Goal: Task Accomplishment & Management: Manage account settings

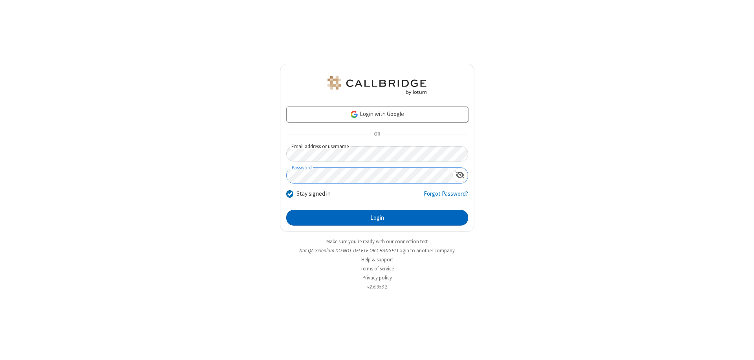
click at [377, 218] on button "Login" at bounding box center [377, 218] width 182 height 16
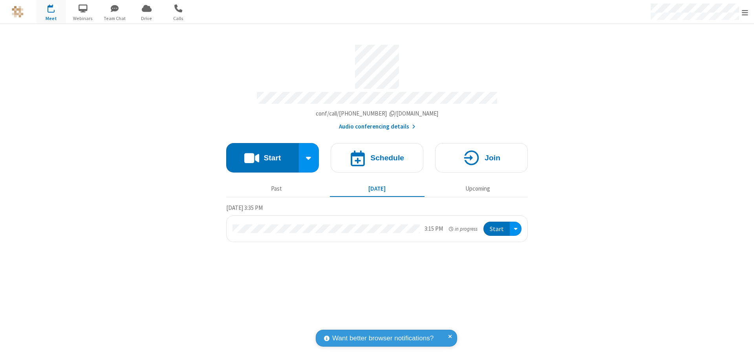
click at [745, 12] on span "Open menu" at bounding box center [745, 13] width 6 height 8
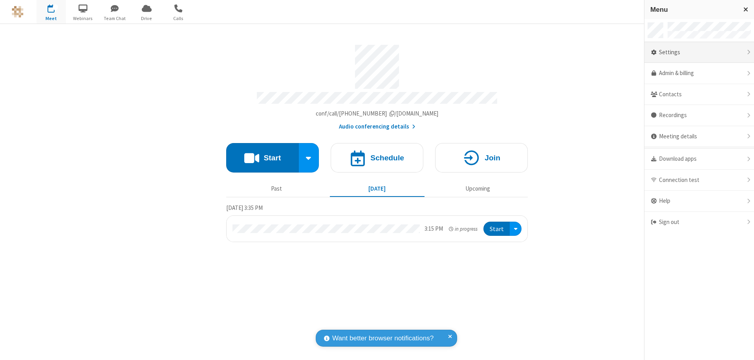
click at [699, 52] on div "Settings" at bounding box center [700, 52] width 110 height 21
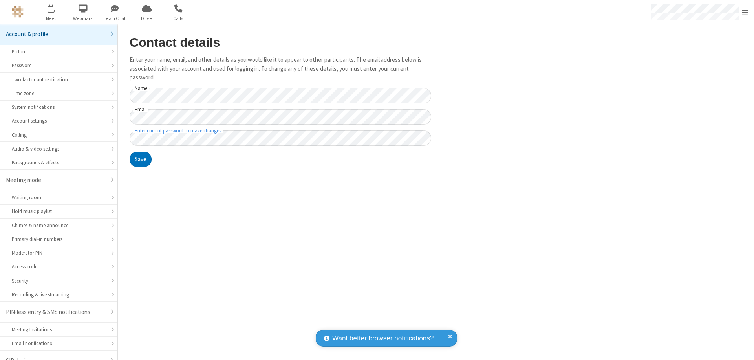
scroll to position [11, 0]
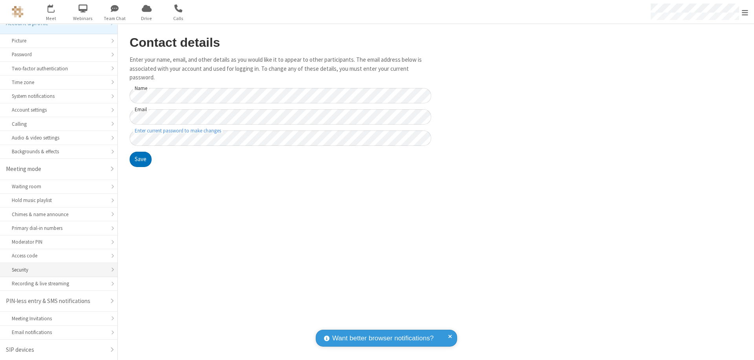
click at [56, 270] on div "Security" at bounding box center [59, 269] width 94 height 7
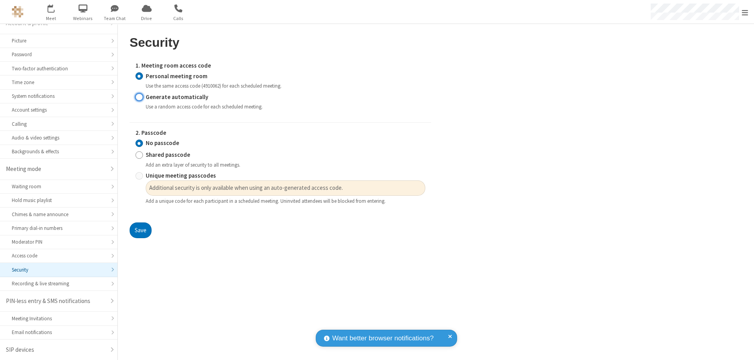
click at [139, 97] on input "Generate automatically" at bounding box center [139, 97] width 7 height 8
radio input "true"
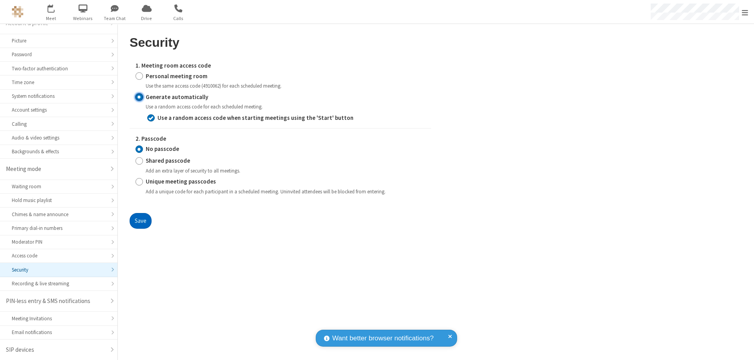
click at [140, 220] on button "Save" at bounding box center [141, 221] width 22 height 16
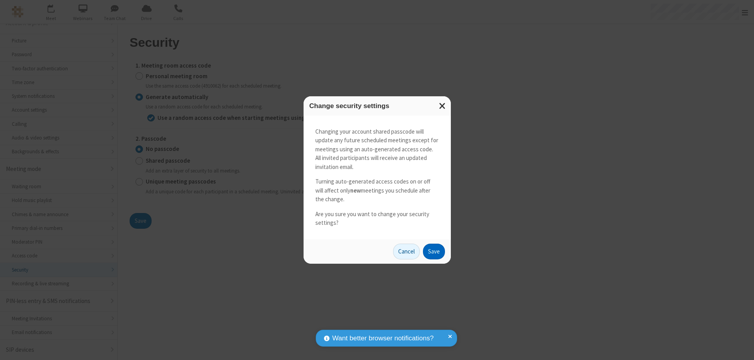
click at [434, 251] on button "Save" at bounding box center [434, 252] width 22 height 16
